Goal: Transaction & Acquisition: Purchase product/service

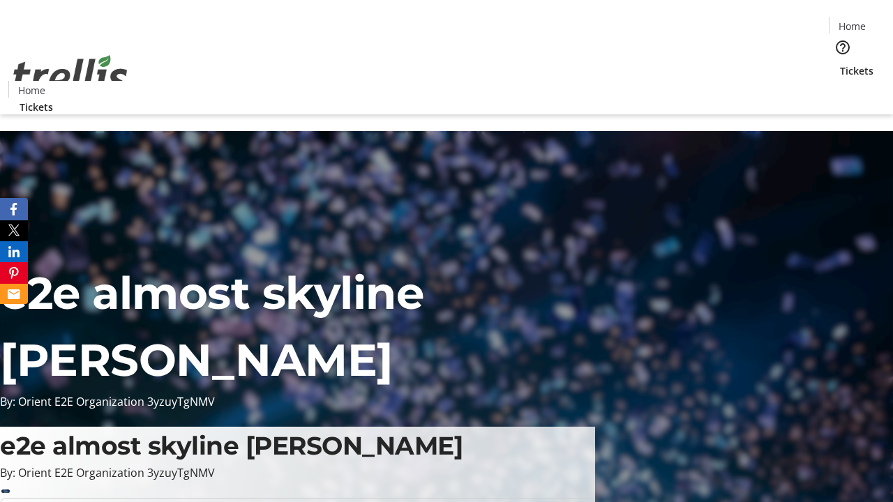
click at [840, 63] on span "Tickets" at bounding box center [856, 70] width 33 height 15
